Goal: Transaction & Acquisition: Purchase product/service

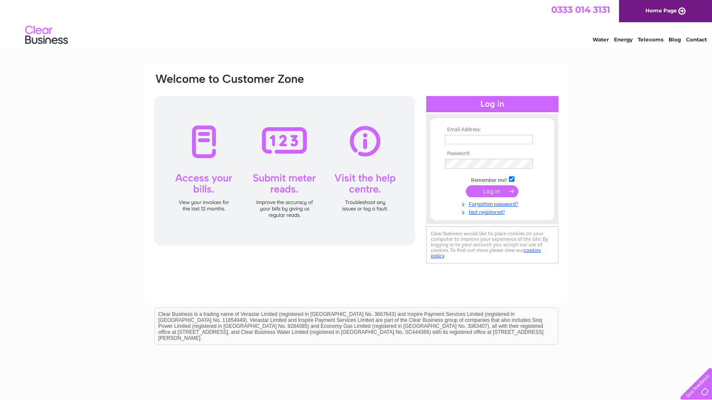
type input "liz@tgocreative.co.uk"
click at [501, 194] on input "submit" at bounding box center [492, 191] width 52 height 12
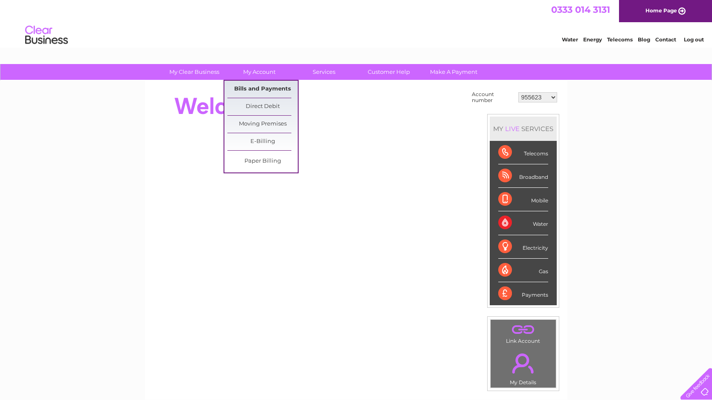
click at [266, 86] on link "Bills and Payments" at bounding box center [262, 89] width 70 height 17
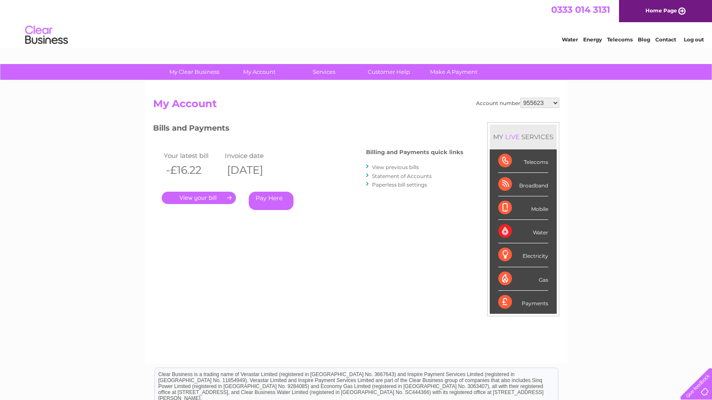
click at [213, 195] on link "." at bounding box center [199, 198] width 74 height 12
select select "30295215"
click at [272, 198] on link "Pay Here" at bounding box center [271, 201] width 45 height 18
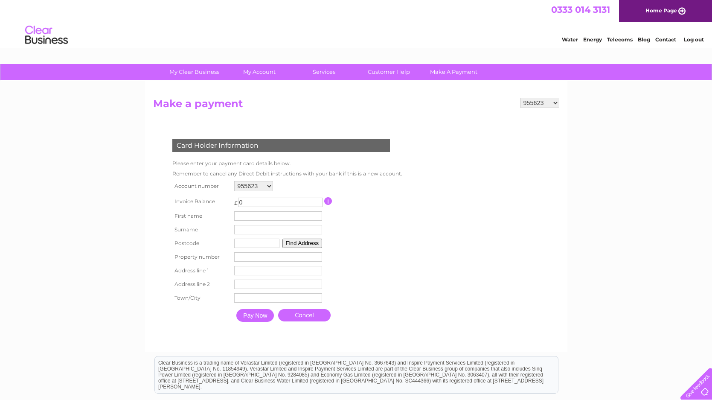
select select "30295215"
type input "[PERSON_NAME]"
type input "Paterson"
type input "{"
type input "PH2 7XB"
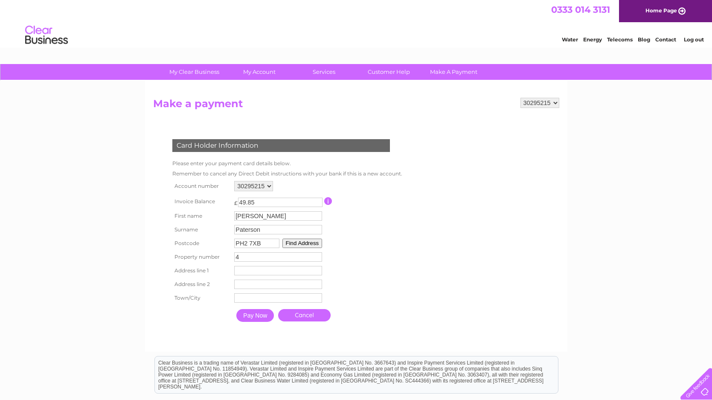
type input "4"
type input "[PERSON_NAME][GEOGRAPHIC_DATA]"
type input "[GEOGRAPHIC_DATA]"
click at [293, 331] on div at bounding box center [282, 335] width 259 height 17
click at [251, 317] on input "Pay Now" at bounding box center [255, 315] width 38 height 13
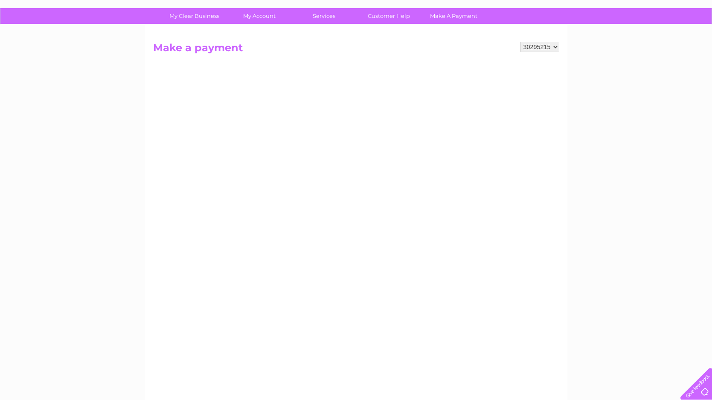
scroll to position [154, 0]
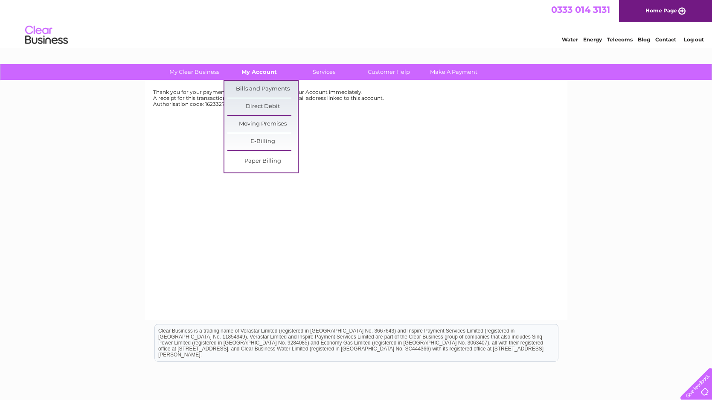
click at [264, 69] on link "My Account" at bounding box center [259, 72] width 70 height 16
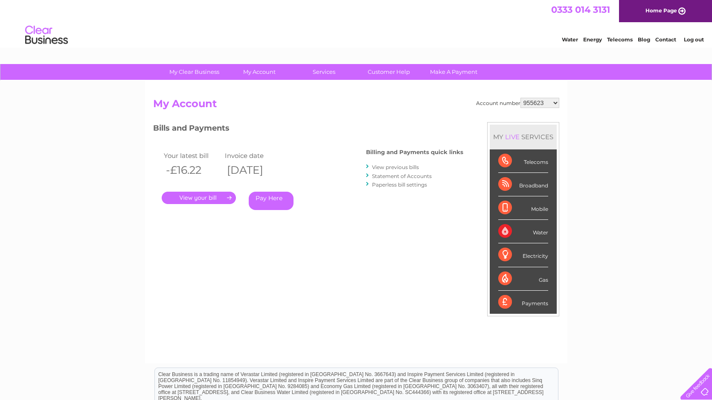
click at [274, 196] on link "Pay Here" at bounding box center [271, 201] width 45 height 18
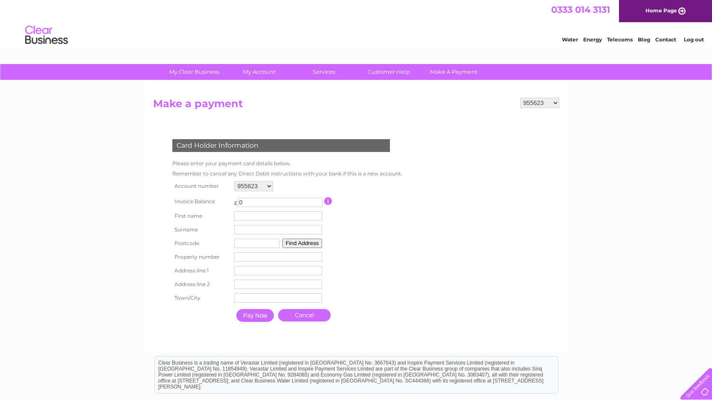
select select "30295215"
select select "30295214"
type input "Gary"
type input "Paterson"
type input "PH2 7XB"
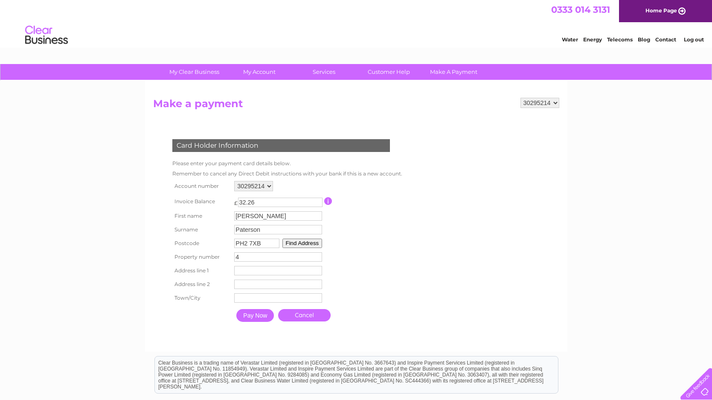
type input "4"
type input "Langley Place"
type input "Perth"
click at [475, 314] on form "955623 955922 955923 966754 30295214 30295215 Make a payment Card Holder Inform…" at bounding box center [356, 220] width 406 height 245
click at [253, 316] on input "Pay Now" at bounding box center [255, 315] width 38 height 13
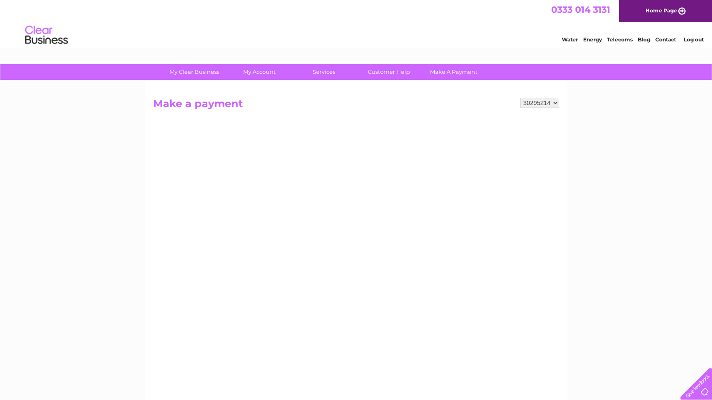
scroll to position [142, 0]
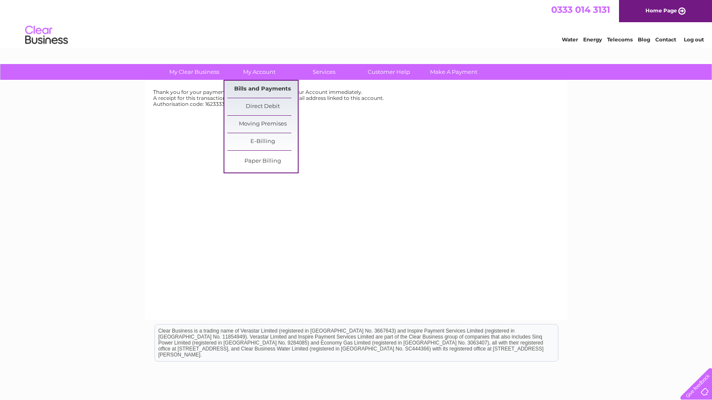
click at [262, 89] on link "Bills and Payments" at bounding box center [262, 89] width 70 height 17
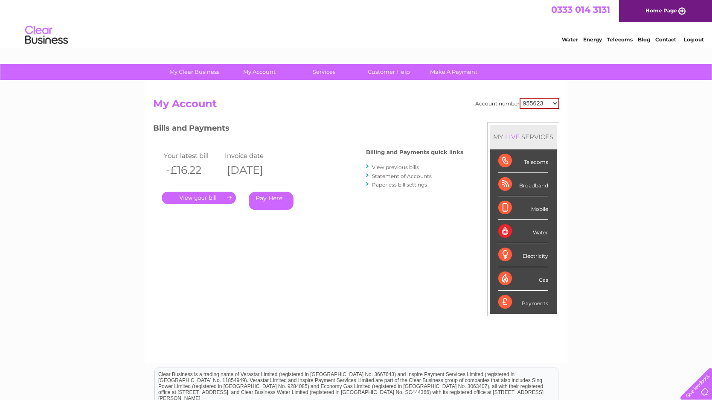
select select "966754"
click at [269, 201] on link "Pay Here" at bounding box center [271, 201] width 45 height 18
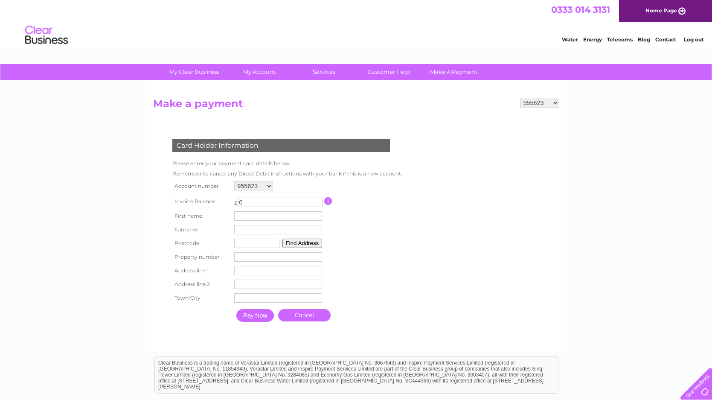
select select "966754"
click at [256, 198] on input "0" at bounding box center [280, 202] width 84 height 9
select select "30295214"
click at [265, 186] on select "955623 955922 955923 966754 30295214 30295215" at bounding box center [253, 186] width 39 height 10
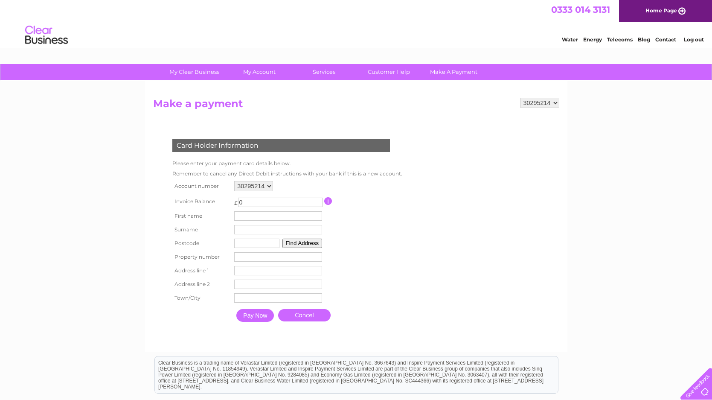
select select "966754"
select select "955923"
select select "955922"
select select "955623"
